Goal: Task Accomplishment & Management: Manage account settings

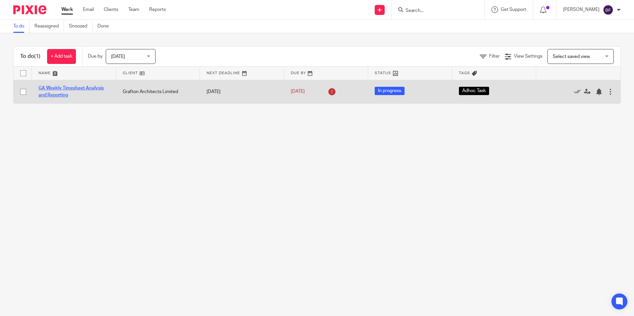
click at [51, 91] on link "GA Weekly Timesheet Analysis and Reporting" at bounding box center [70, 91] width 65 height 11
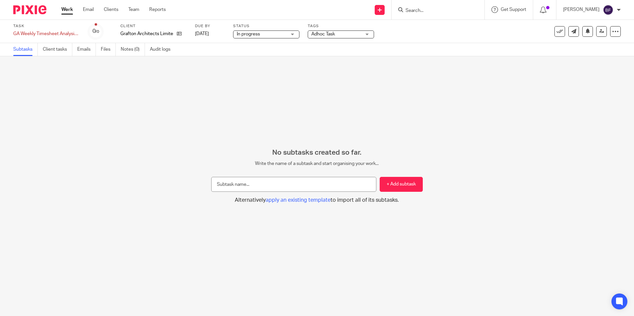
click at [294, 34] on div "In progress In progress" at bounding box center [266, 35] width 66 height 8
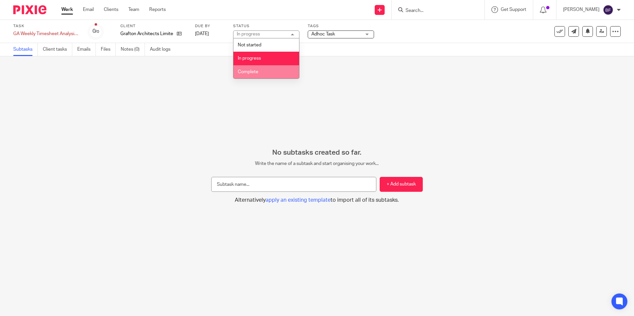
click at [267, 70] on li "Complete" at bounding box center [266, 72] width 66 height 14
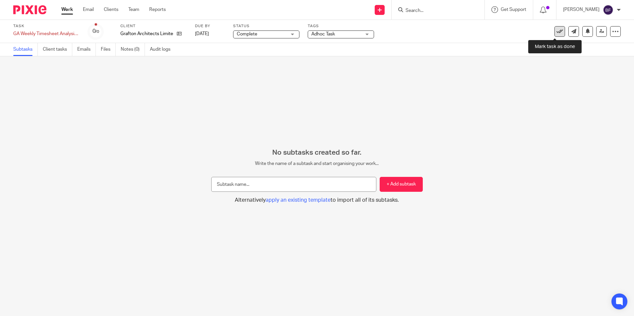
click at [556, 31] on icon at bounding box center [559, 31] width 7 height 7
